Goal: Transaction & Acquisition: Subscribe to service/newsletter

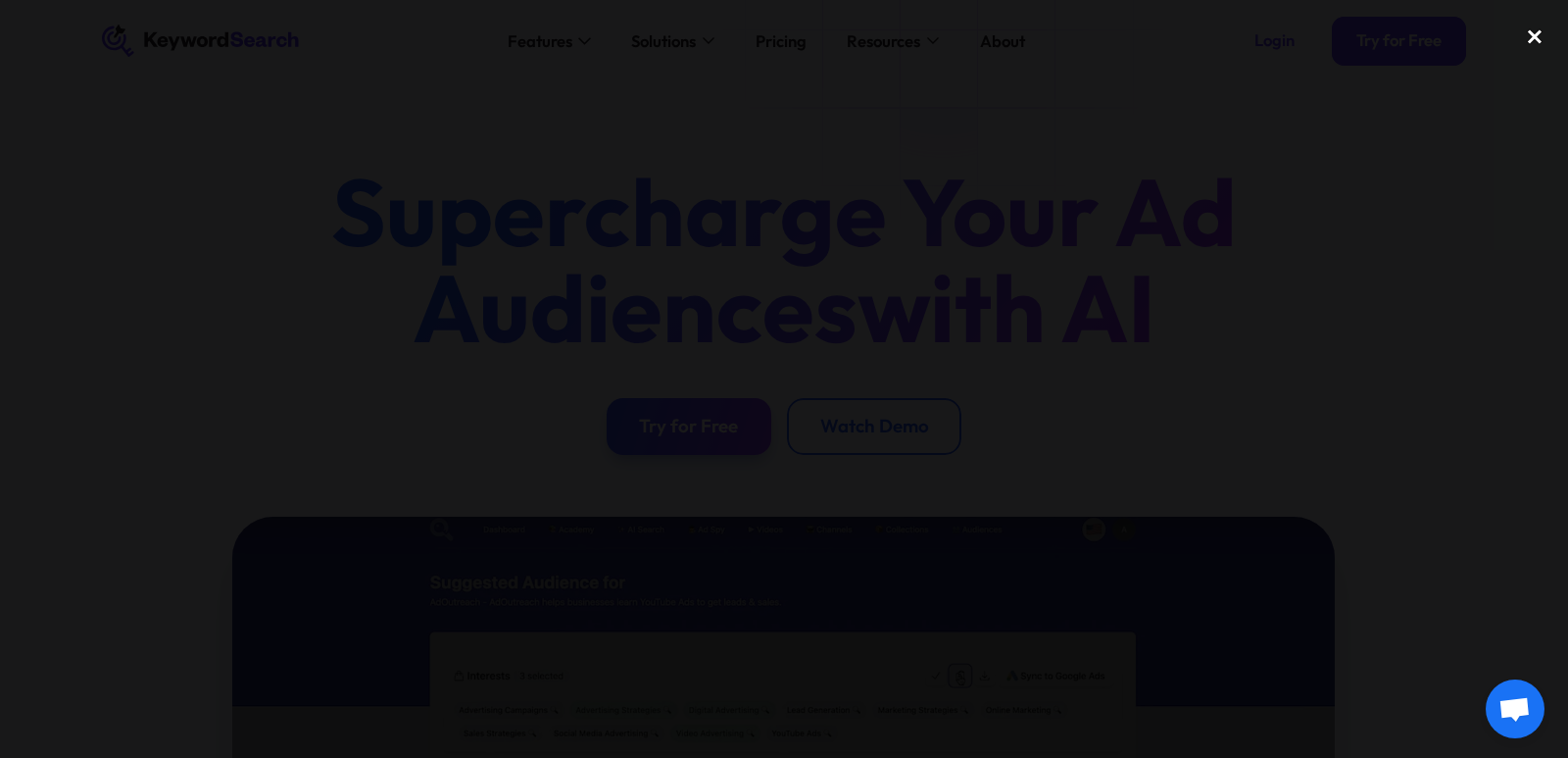
click at [1540, 34] on div "close lightbox" at bounding box center [1534, 36] width 67 height 43
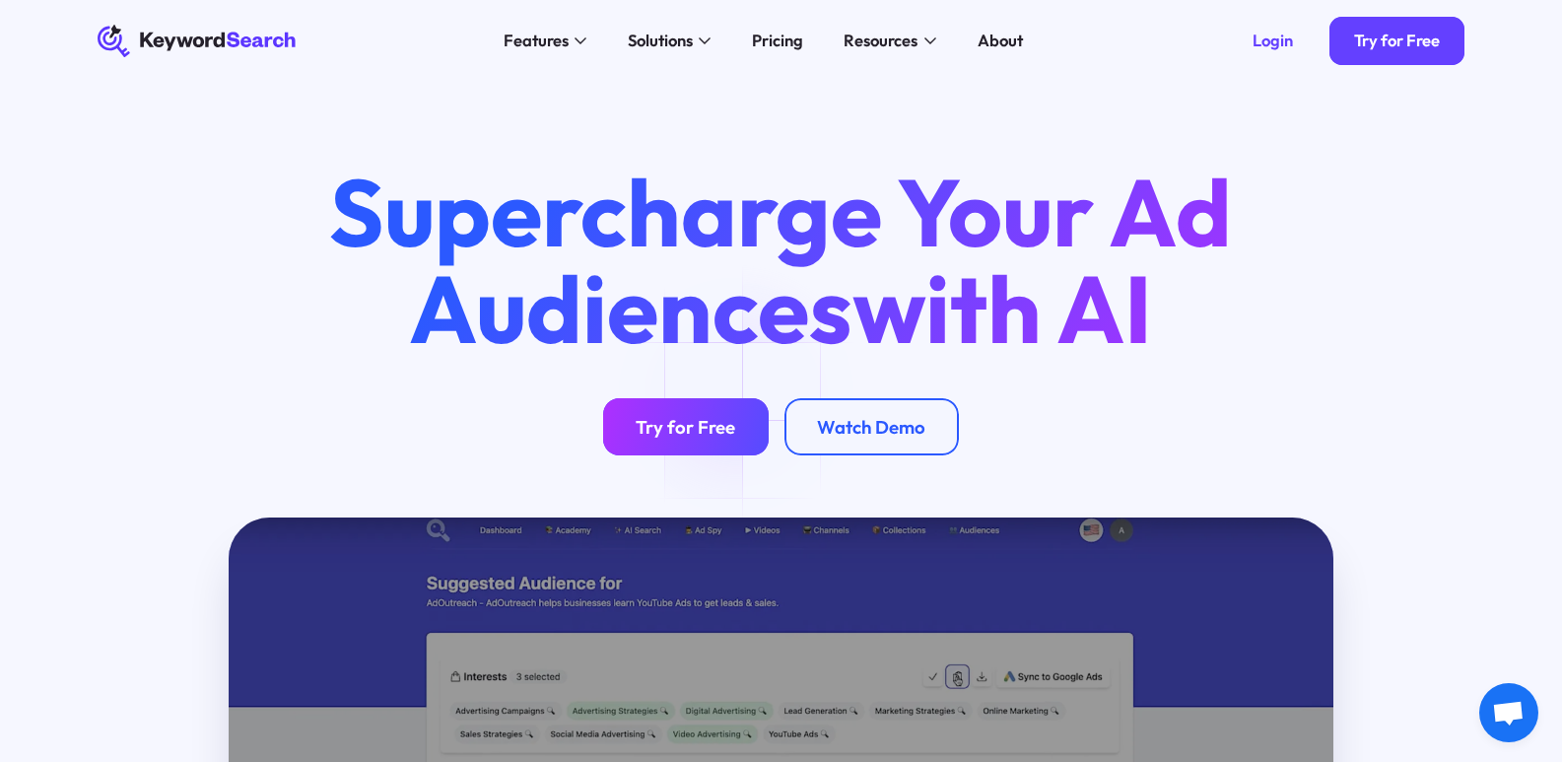
click at [703, 428] on div "Try for Free" at bounding box center [686, 427] width 100 height 23
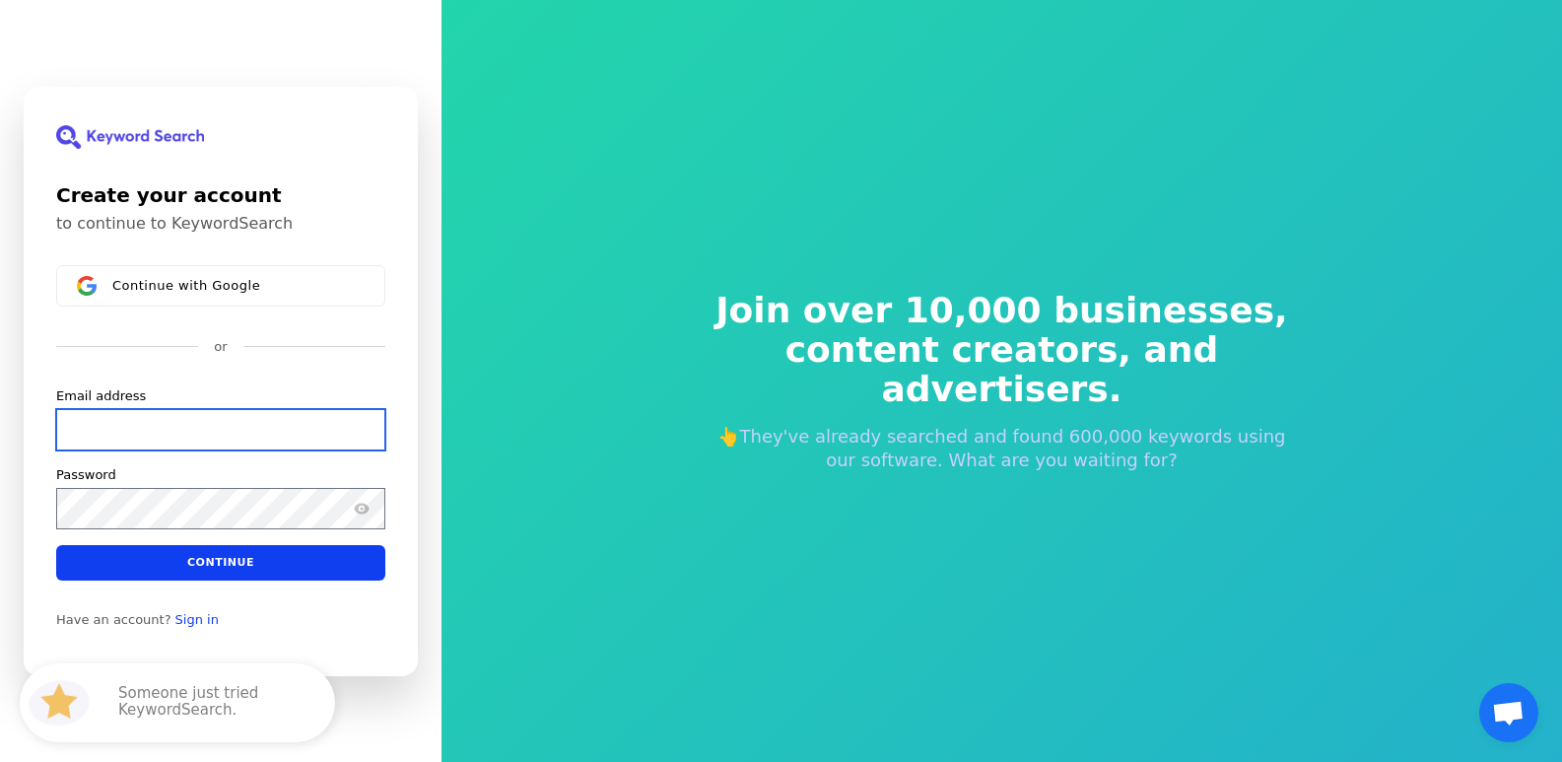
click at [157, 426] on input "Email address" at bounding box center [220, 428] width 329 height 41
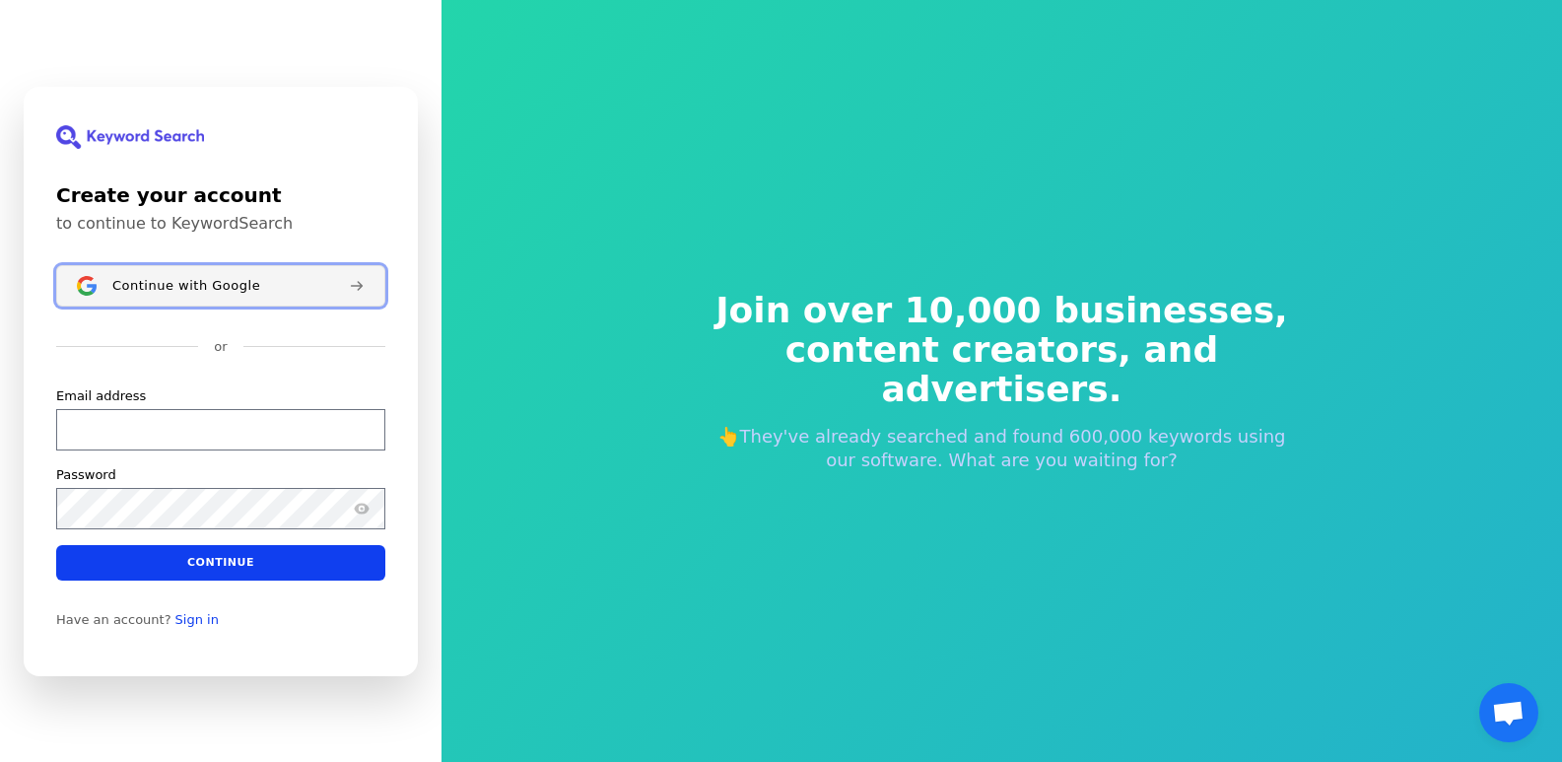
click at [232, 282] on span "Continue with Google" at bounding box center [186, 285] width 148 height 16
